Goal: Find specific page/section: Find specific page/section

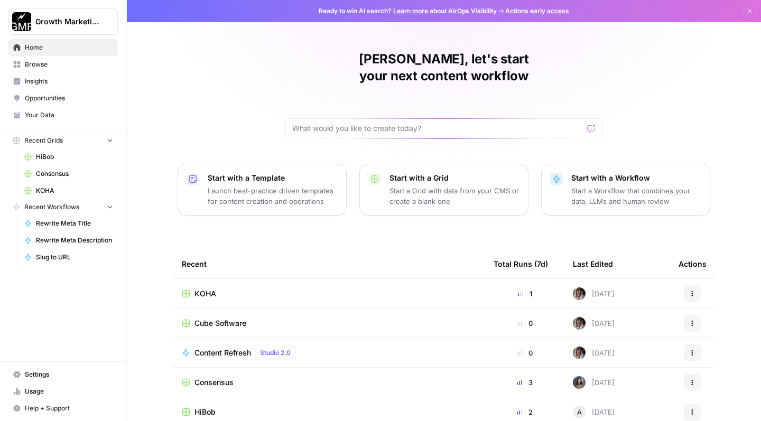
click at [234, 289] on div "KOHA" at bounding box center [329, 294] width 295 height 11
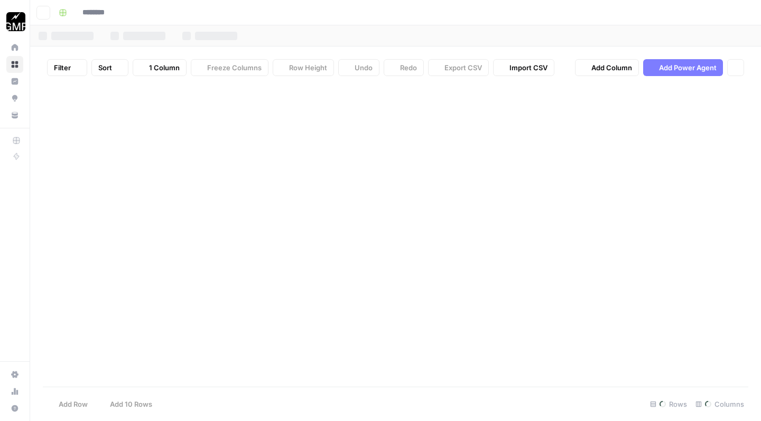
type input "****"
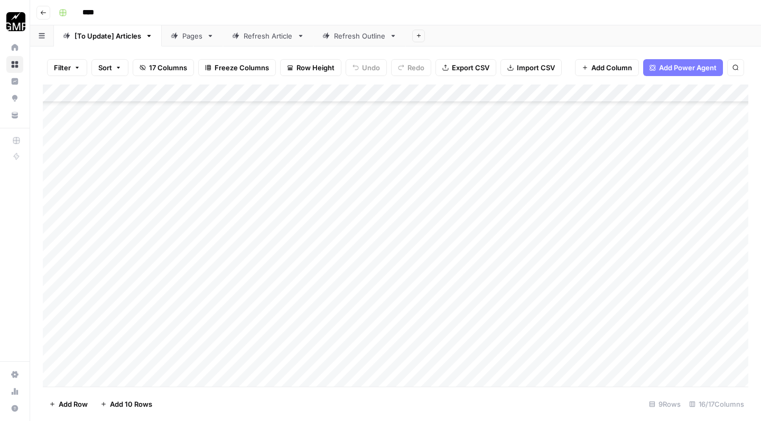
scroll to position [106, 0]
click at [196, 38] on div "Pages" at bounding box center [192, 36] width 20 height 11
click at [274, 41] on div "Refresh Article" at bounding box center [268, 36] width 49 height 11
click at [361, 39] on div "Refresh Outline" at bounding box center [359, 36] width 51 height 11
